Goal: Task Accomplishment & Management: Use online tool/utility

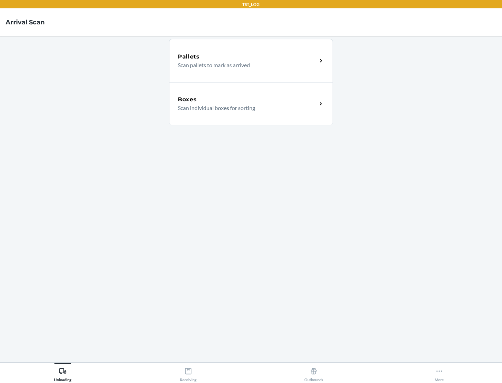
click at [247, 100] on div "Boxes" at bounding box center [247, 99] width 139 height 8
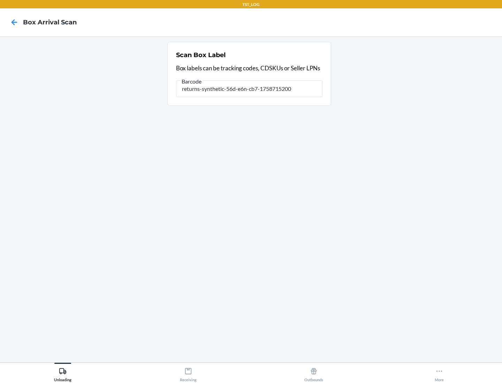
type input "returns-synthetic-56d-e6n-cb7-1758715200"
